Goal: Information Seeking & Learning: Understand process/instructions

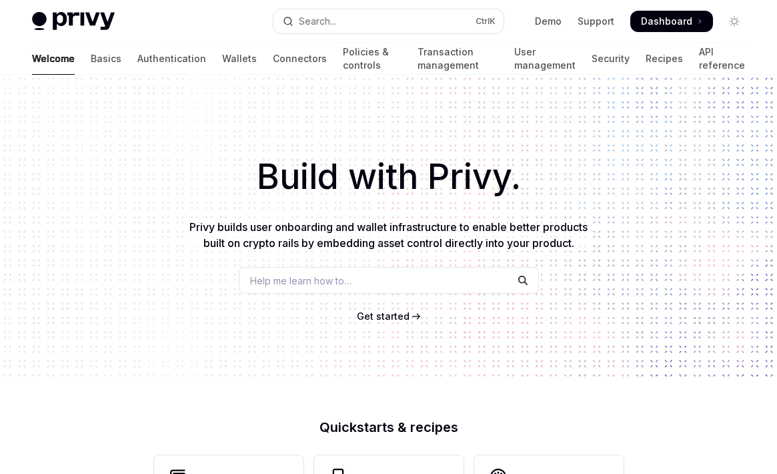
click at [383, 316] on span "Get started" at bounding box center [383, 315] width 53 height 11
